Goal: Information Seeking & Learning: Learn about a topic

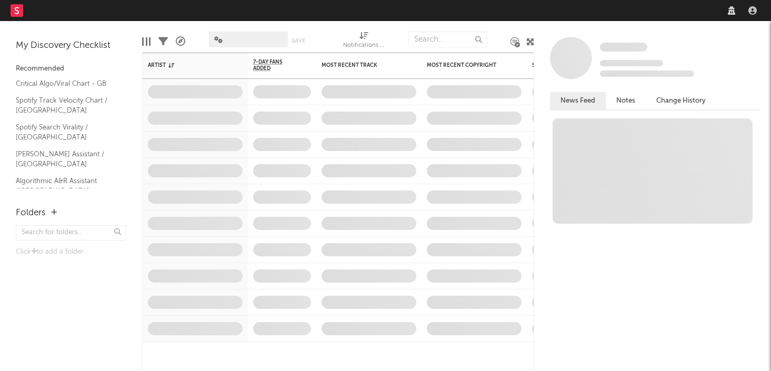
select select "recorded_music"
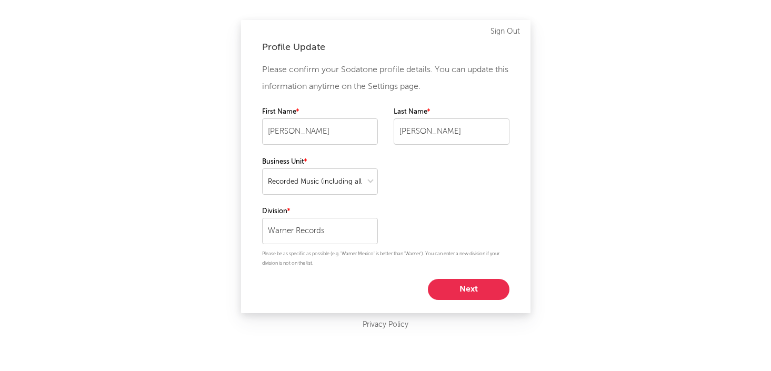
click at [463, 283] on button "Next" at bounding box center [469, 289] width 82 height 21
select select "marketing"
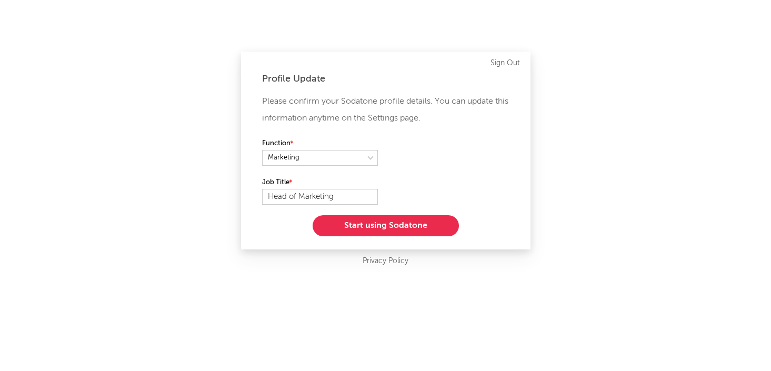
click at [408, 234] on button "Start using Sodatone" at bounding box center [386, 225] width 146 height 21
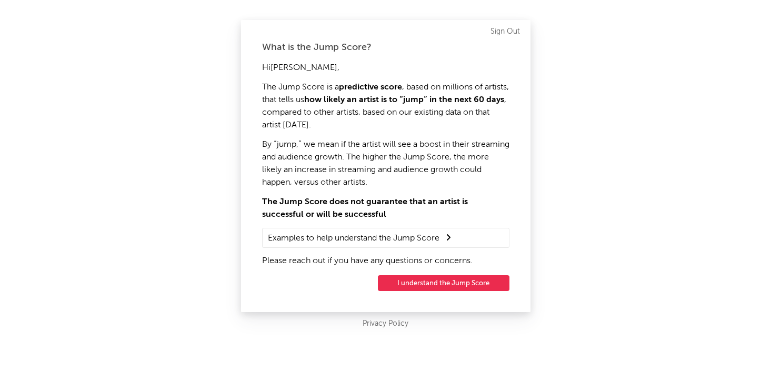
click at [464, 289] on button "I understand the Jump Score" at bounding box center [444, 283] width 132 height 16
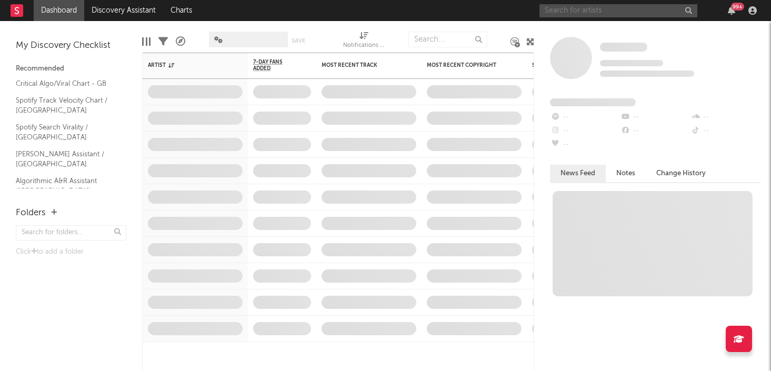
click at [601, 14] on input "text" at bounding box center [619, 10] width 158 height 13
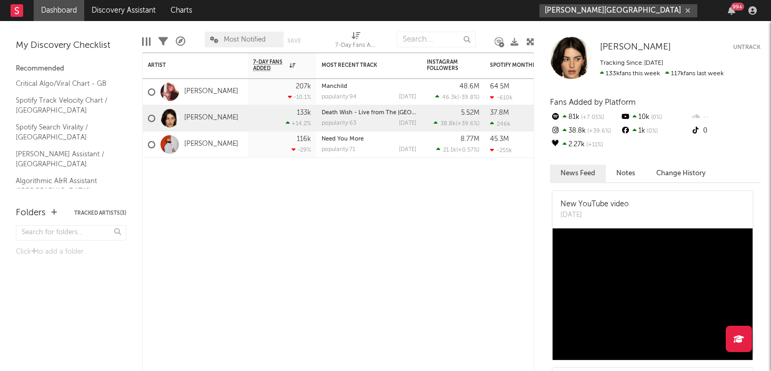
click at [587, 15] on input "[PERSON_NAME][GEOGRAPHIC_DATA]" at bounding box center [619, 10] width 158 height 13
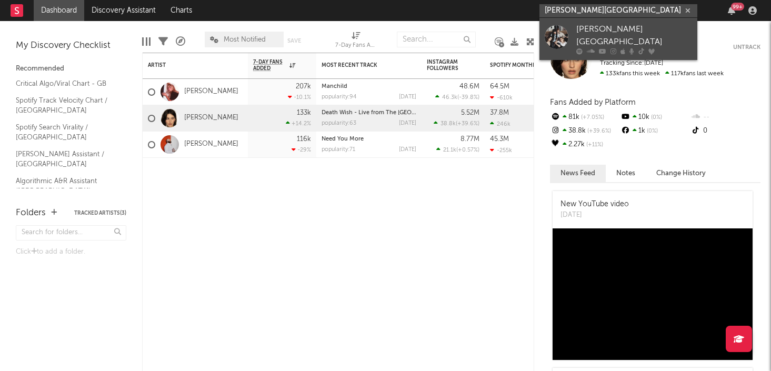
type input "[PERSON_NAME][GEOGRAPHIC_DATA]"
click at [577, 29] on div "[PERSON_NAME][GEOGRAPHIC_DATA]" at bounding box center [634, 35] width 116 height 25
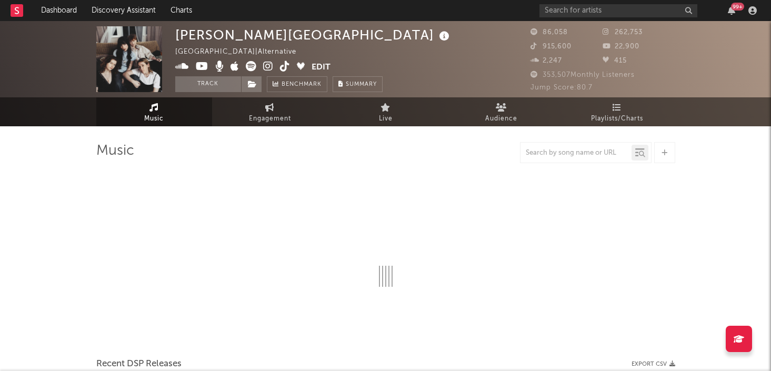
select select "6m"
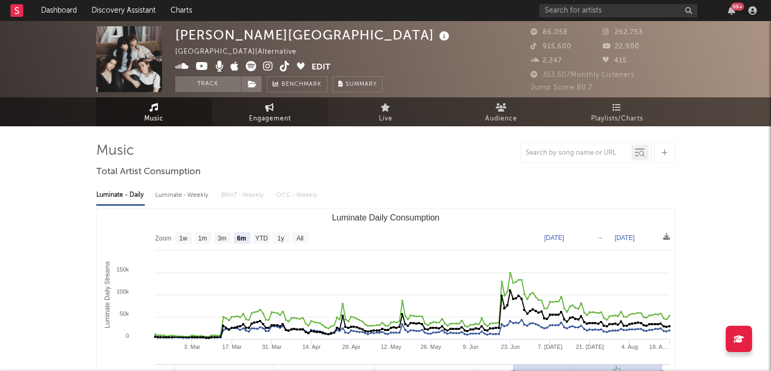
click at [281, 113] on span "Engagement" at bounding box center [270, 119] width 42 height 13
select select "1w"
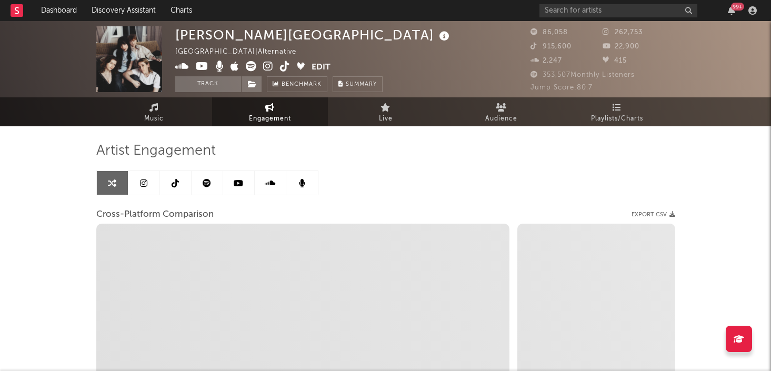
click at [178, 184] on icon at bounding box center [175, 183] width 7 height 8
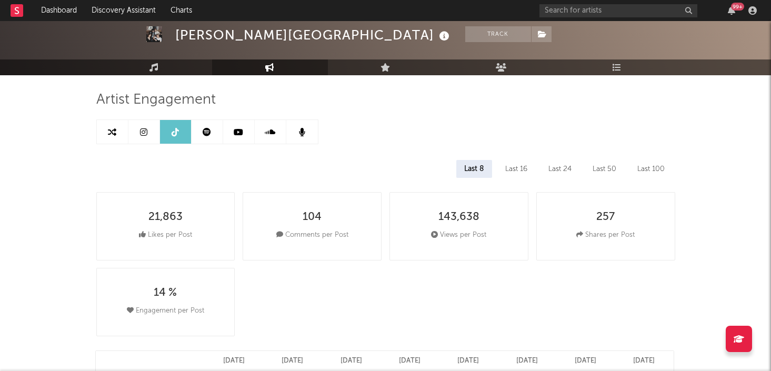
select select "6m"
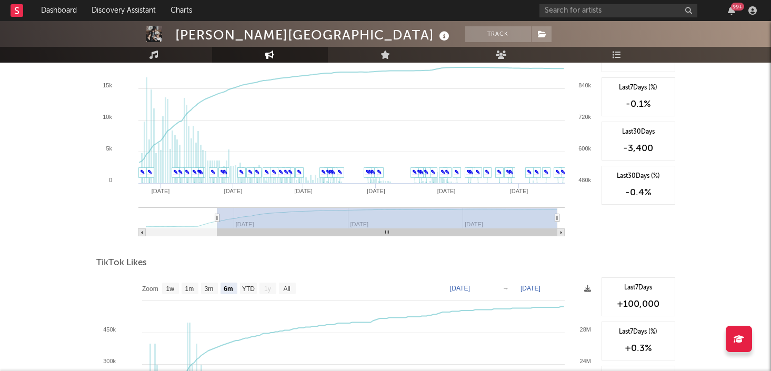
scroll to position [1264, 0]
